Goal: Complete application form: Complete application form

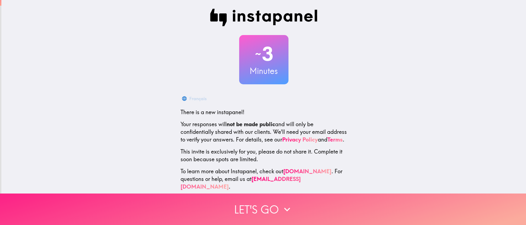
click at [276, 205] on button "Let's go" at bounding box center [263, 210] width 526 height 32
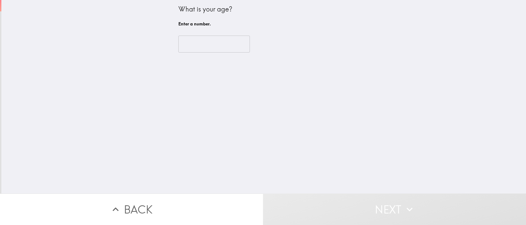
click at [205, 41] on input "number" at bounding box center [214, 44] width 72 height 17
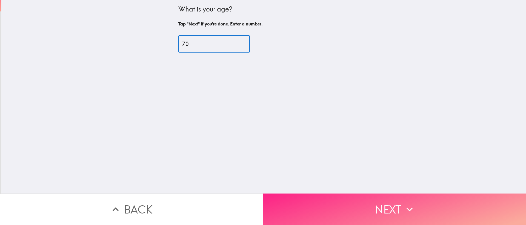
type input "70"
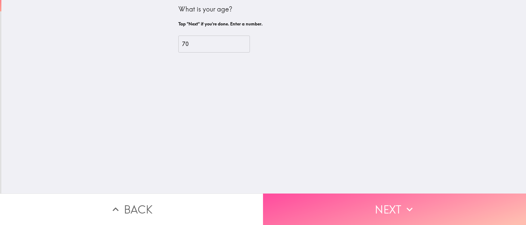
drag, startPoint x: 391, startPoint y: 200, endPoint x: 396, endPoint y: 196, distance: 6.3
click at [391, 200] on button "Next" at bounding box center [394, 210] width 263 height 32
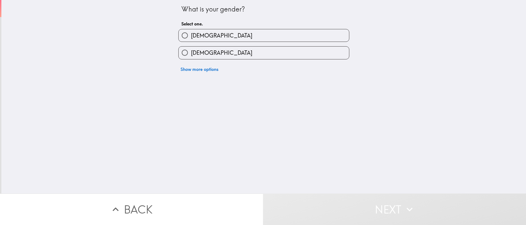
click at [251, 34] on label "[DEMOGRAPHIC_DATA]" at bounding box center [264, 35] width 171 height 12
click at [191, 34] on input "[DEMOGRAPHIC_DATA]" at bounding box center [185, 35] width 12 height 12
radio input "true"
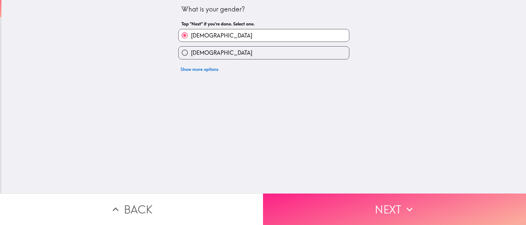
click at [394, 206] on button "Next" at bounding box center [394, 210] width 263 height 32
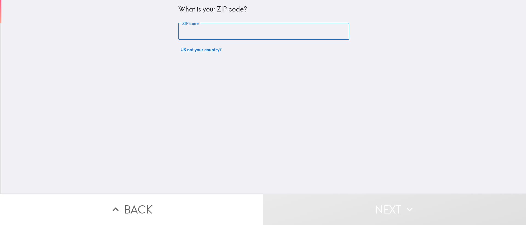
click at [238, 33] on input "ZIP code" at bounding box center [263, 31] width 171 height 17
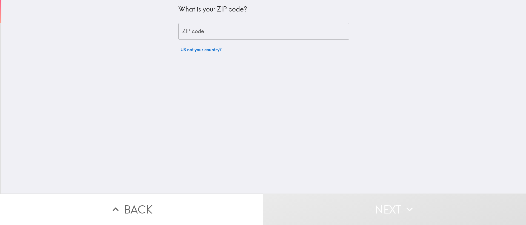
click at [0, 0] on nordpass-autofill-portal at bounding box center [0, 0] width 0 height 0
type input "78028"
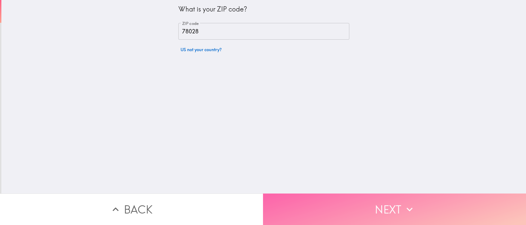
click at [377, 204] on button "Next" at bounding box center [394, 210] width 263 height 32
